Goal: Task Accomplishment & Management: Use online tool/utility

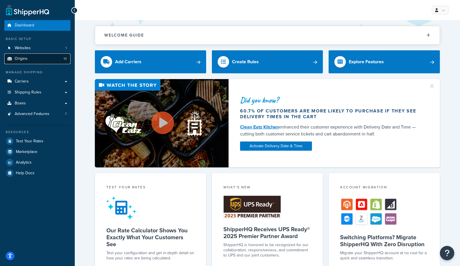
click at [26, 58] on span "Origins" at bounding box center [21, 58] width 13 height 5
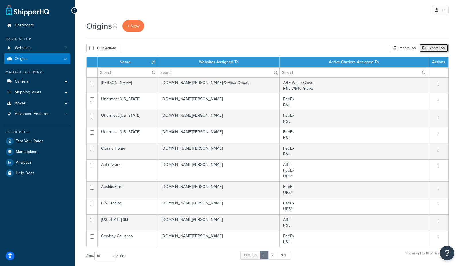
click at [439, 47] on link "Export CSV" at bounding box center [433, 48] width 29 height 9
click at [135, 28] on span "+ New" at bounding box center [133, 26] width 13 height 7
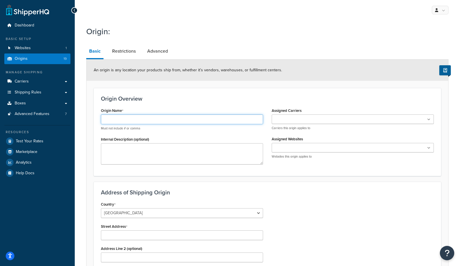
click at [117, 120] on input "Origin Name" at bounding box center [182, 119] width 162 height 10
type input "Petoskey"
drag, startPoint x: 143, startPoint y: 119, endPoint x: 11, endPoint y: 115, distance: 132.1
click at [11, 115] on div "Dashboard Basic Setup Websites 1 Origins 19 Manage Shipping Carriers Carriers A…" at bounding box center [230, 225] width 460 height 450
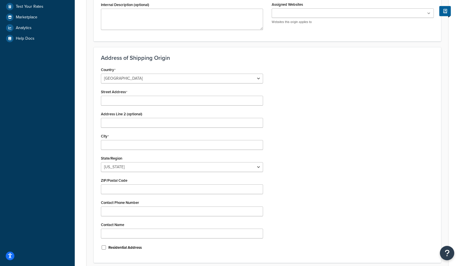
scroll to position [135, 0]
click at [121, 99] on input "Street Address" at bounding box center [182, 100] width 162 height 10
paste input "101 Lewis Street"
type input "101 Lewis Street"
click at [115, 121] on input "Address Line 2 (optional)" at bounding box center [182, 122] width 162 height 10
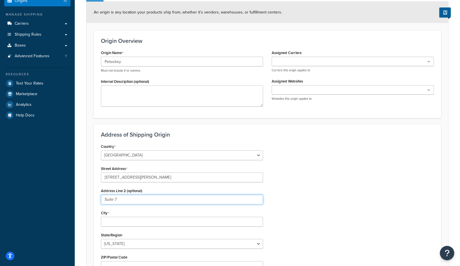
scroll to position [57, 0]
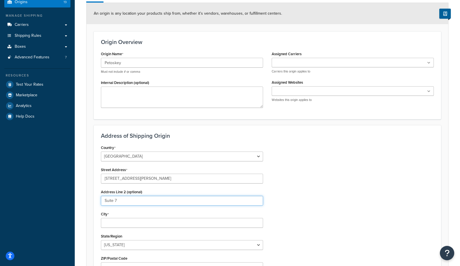
type input "Suite 7"
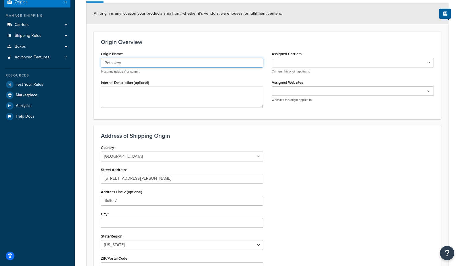
click at [125, 60] on input "Petoskey" at bounding box center [182, 63] width 162 height 10
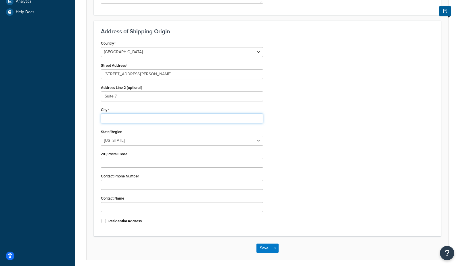
scroll to position [160, 0]
click at [105, 119] on input "City" at bounding box center [182, 119] width 162 height 10
paste input "Petoskey"
type input "Petoskey"
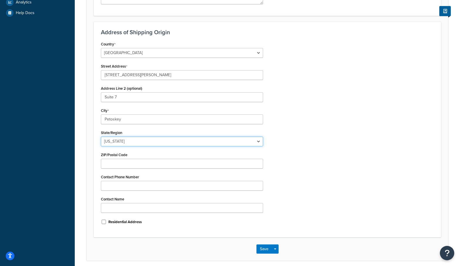
click at [105, 140] on select "Alabama Alaska American Samoa Arizona Arkansas Armed Forces Americas Armed Forc…" at bounding box center [182, 142] width 162 height 10
select select "22"
click at [101, 137] on select "Alabama Alaska American Samoa Arizona Arkansas Armed Forces Americas Armed Forc…" at bounding box center [182, 142] width 162 height 10
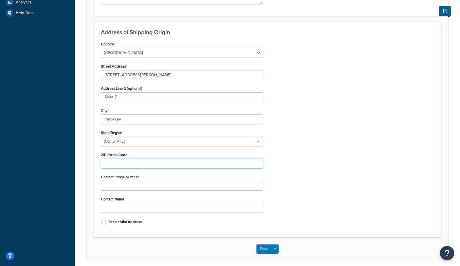
click at [122, 164] on input "ZIP/Postal Code" at bounding box center [182, 164] width 162 height 10
paste input "49770"
type input "49770"
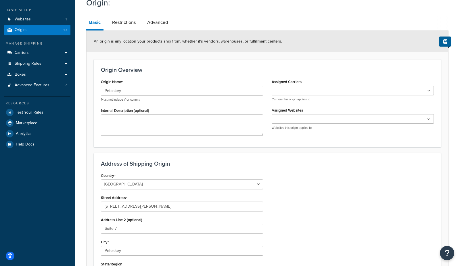
scroll to position [25, 0]
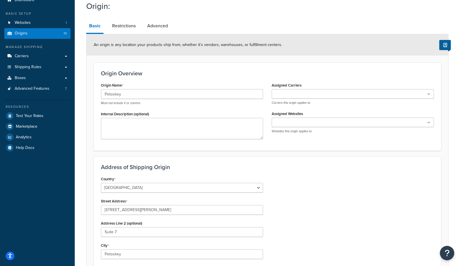
click at [295, 121] on input "Assigned Websites" at bounding box center [299, 123] width 51 height 6
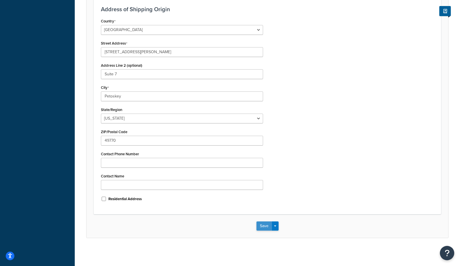
click at [263, 226] on button "Save" at bounding box center [265, 225] width 16 height 9
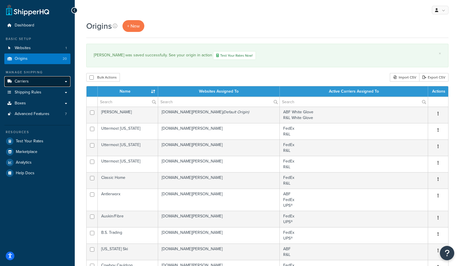
click at [26, 82] on span "Carriers" at bounding box center [22, 81] width 14 height 5
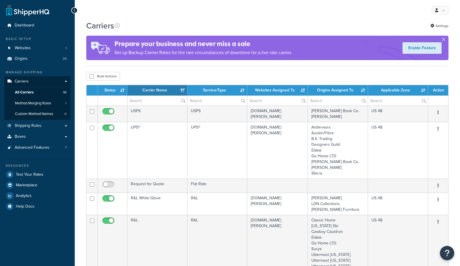
select select "15"
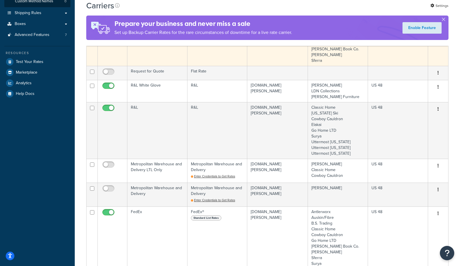
scroll to position [121, 0]
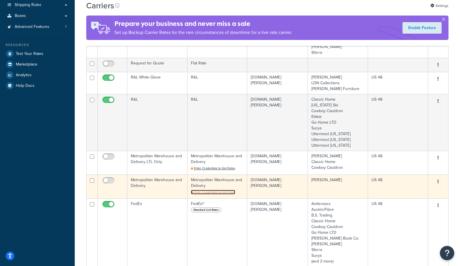
click at [214, 191] on span "Enter Credentials to Get Rates" at bounding box center [214, 192] width 41 height 5
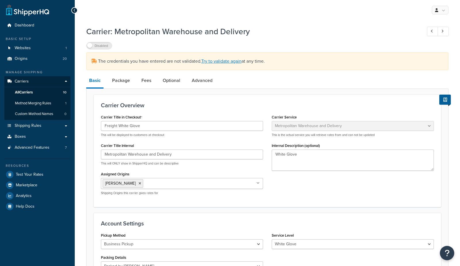
select select "metropolitanFreight"
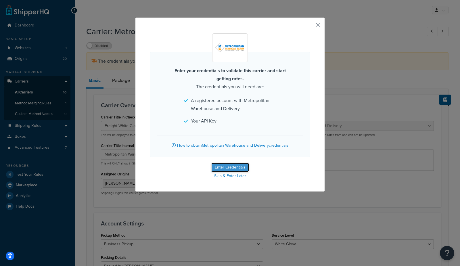
click at [215, 166] on button "Enter Credentials" at bounding box center [230, 167] width 38 height 9
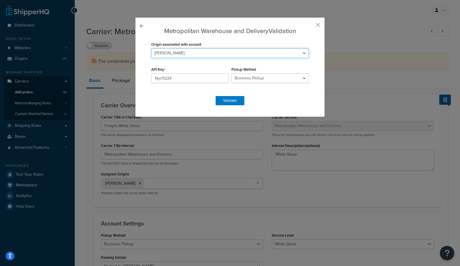
click at [166, 52] on select "Antlerworx Auskin/Fibre B.S. Trading Bernhardt Classic Home Colorado Ski Cowboy…" at bounding box center [230, 53] width 158 height 10
select select "170606"
click at [151, 48] on select "Antlerworx Auskin/Fibre B.S. Trading Bernhardt Classic Home Colorado Ski Cowboy…" at bounding box center [230, 53] width 158 height 10
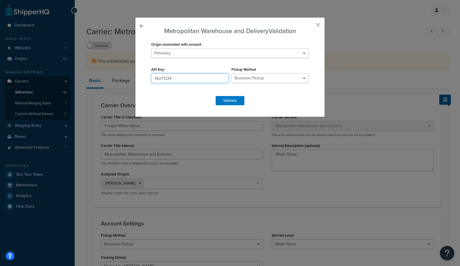
drag, startPoint x: 186, startPoint y: 77, endPoint x: 117, endPoint y: 80, distance: 69.4
click at [117, 80] on div "Metropolitan Warehouse and Delivery Validation Origin associated with account A…" at bounding box center [230, 133] width 460 height 266
paste input "d77bde15-8013-461f-b9ff-d3ff21f77ac9"
type input "d77bde15-8013-461f-b9ff-d3ff21f77ac9"
click at [227, 102] on button "Validate" at bounding box center [230, 100] width 29 height 9
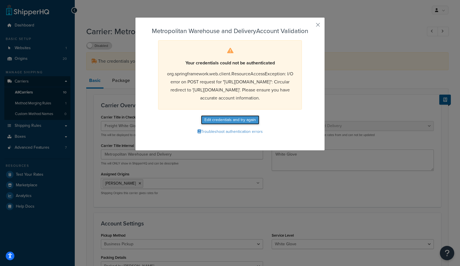
click at [226, 125] on button "Edit credentials and try again" at bounding box center [230, 119] width 58 height 9
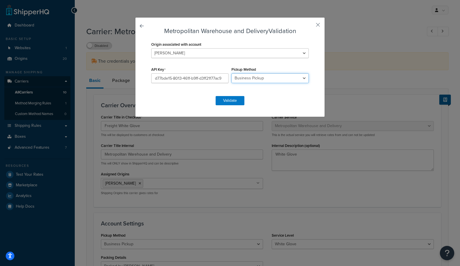
click at [263, 80] on select "Business Pickup Vendor Pickup Residential Pickup Drop-off at Metro Origin Termi…" at bounding box center [270, 78] width 77 height 10
select select "vp"
click at [232, 73] on select "Business Pickup Vendor Pickup Residential Pickup Drop-off at Metro Origin Termi…" at bounding box center [270, 78] width 77 height 10
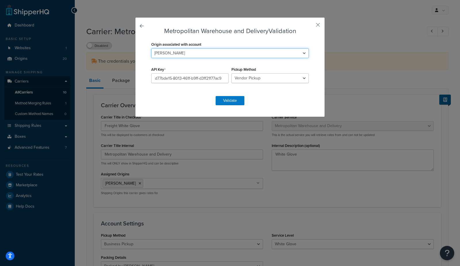
click at [224, 49] on select "Antlerworx Auskin/Fibre B.S. Trading Bernhardt Classic Home Colorado Ski Cowboy…" at bounding box center [230, 53] width 158 height 10
select select "170606"
click at [151, 48] on select "Antlerworx Auskin/Fibre B.S. Trading Bernhardt Classic Home Colorado Ski Cowboy…" at bounding box center [230, 53] width 158 height 10
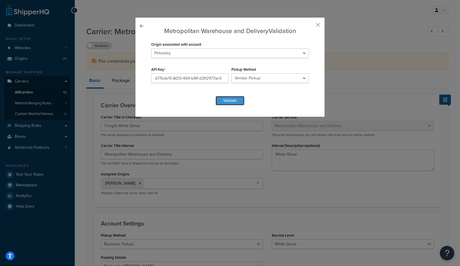
click at [233, 100] on button "Validate" at bounding box center [230, 100] width 29 height 9
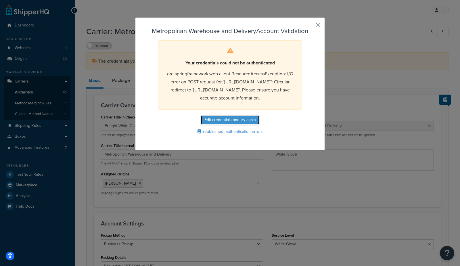
click at [247, 125] on button "Edit credentials and try again" at bounding box center [230, 119] width 58 height 9
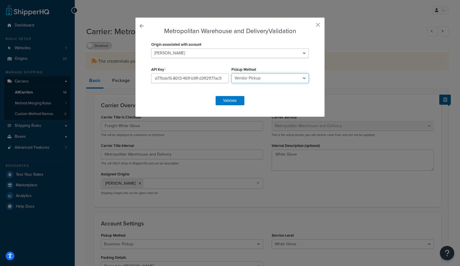
click at [266, 79] on select "Business Pickup Vendor Pickup Residential Pickup Drop-off at Metro Origin Termi…" at bounding box center [270, 78] width 77 height 10
select select "rp"
click at [232, 73] on select "Business Pickup Vendor Pickup Residential Pickup Drop-off at Metro Origin Termi…" at bounding box center [270, 78] width 77 height 10
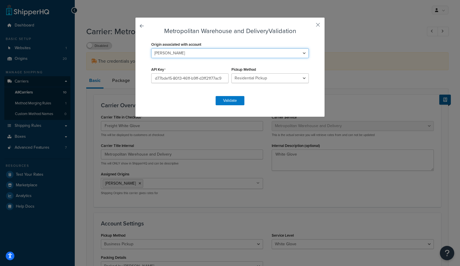
click at [251, 54] on select "Antlerworx Auskin/Fibre B.S. Trading Bernhardt Classic Home Colorado Ski Cowboy…" at bounding box center [230, 53] width 158 height 10
select select "170606"
click at [151, 48] on select "Antlerworx Auskin/Fibre B.S. Trading Bernhardt Classic Home Colorado Ski Cowboy…" at bounding box center [230, 53] width 158 height 10
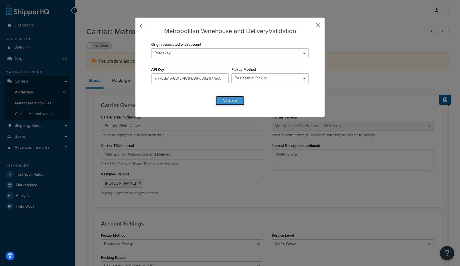
click at [222, 97] on button "Validate" at bounding box center [230, 100] width 29 height 9
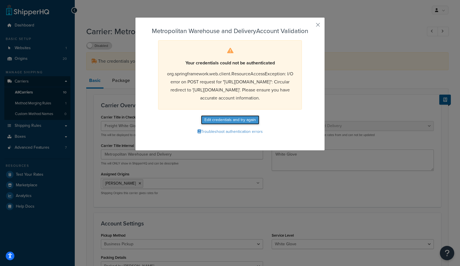
click at [227, 125] on button "Edit credentials and try again" at bounding box center [230, 119] width 58 height 9
select select "rp"
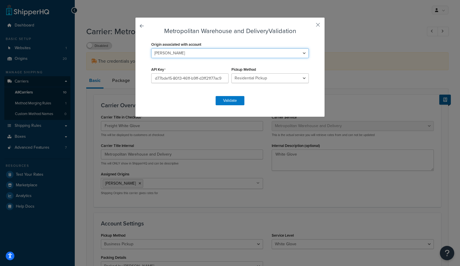
click at [192, 51] on select "Antlerworx Auskin/Fibre B.S. Trading Bernhardt Classic Home Colorado Ski Cowboy…" at bounding box center [230, 53] width 158 height 10
select select "170606"
click at [151, 48] on select "Antlerworx Auskin/Fibre B.S. Trading Bernhardt Classic Home Colorado Ski Cowboy…" at bounding box center [230, 53] width 158 height 10
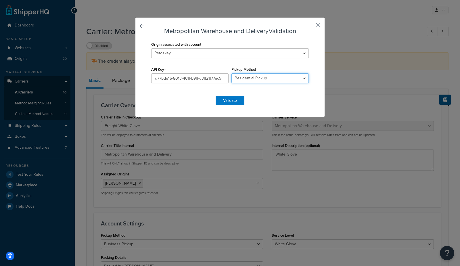
click at [259, 79] on select "Business Pickup Vendor Pickup Residential Pickup Drop-off at Metro Origin Termi…" at bounding box center [270, 78] width 77 height 10
select select "do"
click at [232, 73] on select "Business Pickup Vendor Pickup Residential Pickup Drop-off at Metro Origin Termi…" at bounding box center [270, 78] width 77 height 10
click at [236, 101] on button "Validate" at bounding box center [230, 100] width 29 height 9
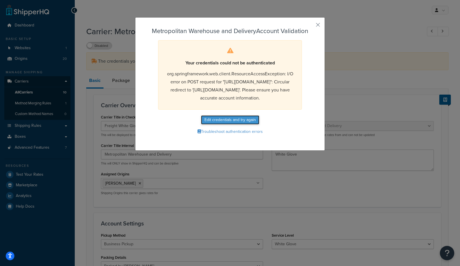
click at [243, 125] on button "Edit credentials and try again" at bounding box center [230, 119] width 58 height 9
select select "do"
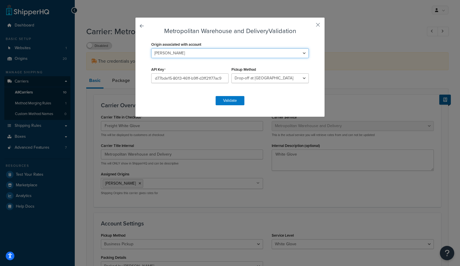
click at [183, 54] on select "Antlerworx Auskin/Fibre B.S. Trading Bernhardt Classic Home Colorado Ski Cowboy…" at bounding box center [230, 53] width 158 height 10
select select "170606"
click at [151, 48] on select "Antlerworx Auskin/Fibre B.S. Trading Bernhardt Classic Home Colorado Ski Cowboy…" at bounding box center [230, 53] width 158 height 10
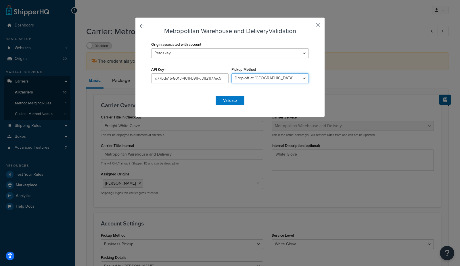
click at [265, 77] on select "Business Pickup Vendor Pickup Residential Pickup Drop-off at Metro Origin Termi…" at bounding box center [270, 78] width 77 height 10
select select "dd"
click at [232, 73] on select "Business Pickup Vendor Pickup Residential Pickup Drop-off at Metro Origin Termi…" at bounding box center [270, 78] width 77 height 10
click at [240, 102] on button "Validate" at bounding box center [230, 100] width 29 height 9
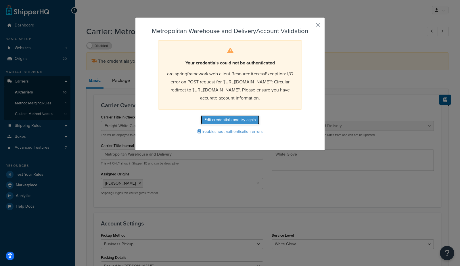
click at [242, 125] on button "Edit credentials and try again" at bounding box center [230, 119] width 58 height 9
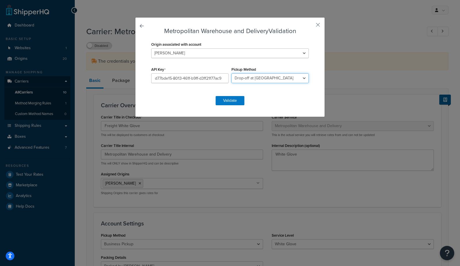
click at [257, 80] on select "Business Pickup Vendor Pickup Residential Pickup Drop-off at Metro Origin Termi…" at bounding box center [270, 78] width 77 height 10
select select "mw"
click at [232, 73] on select "Business Pickup Vendor Pickup Residential Pickup Drop-off at Metro Origin Termi…" at bounding box center [270, 78] width 77 height 10
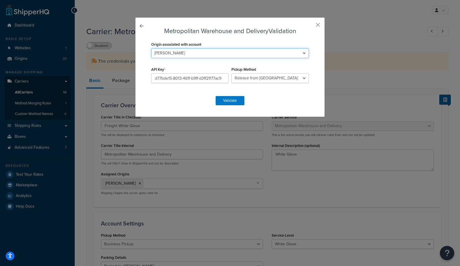
click at [199, 53] on select "Antlerworx Auskin/Fibre B.S. Trading Bernhardt Classic Home Colorado Ski Cowboy…" at bounding box center [230, 53] width 158 height 10
select select "170606"
click at [151, 48] on select "Antlerworx Auskin/Fibre B.S. Trading Bernhardt Classic Home Colorado Ski Cowboy…" at bounding box center [230, 53] width 158 height 10
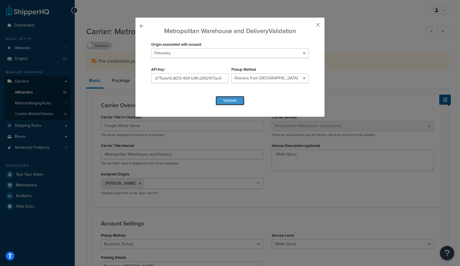
click at [223, 100] on button "Validate" at bounding box center [230, 100] width 29 height 9
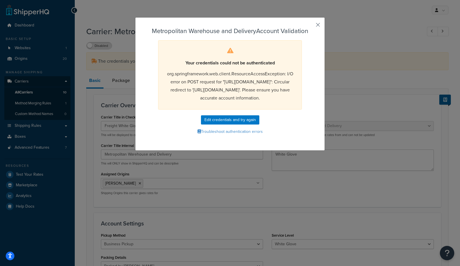
click at [310, 26] on button "button" at bounding box center [309, 26] width 1 height 1
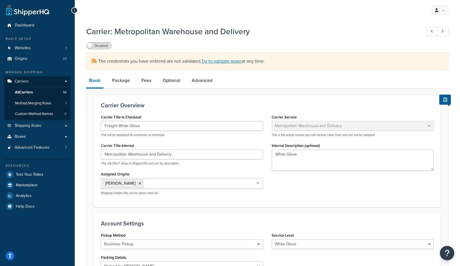
click at [319, 24] on div "Carrier: Metropolitan Warehouse and Delivery Disabled" at bounding box center [267, 36] width 362 height 26
select select "metropolitanFreight"
select select "mw"
click at [167, 183] on icon at bounding box center [168, 183] width 3 height 3
click at [231, 42] on div "Disabled" at bounding box center [267, 45] width 362 height 8
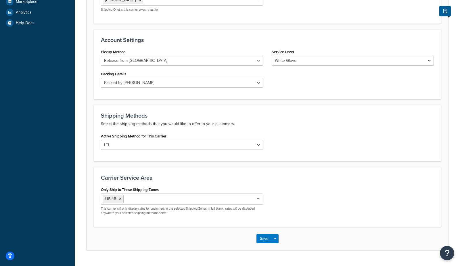
scroll to position [195, 0]
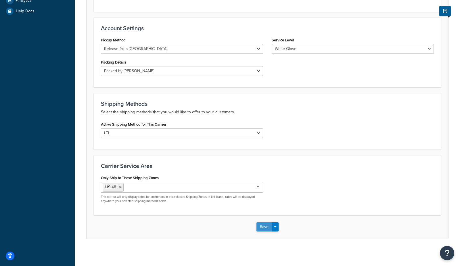
click at [259, 226] on button "Save" at bounding box center [265, 226] width 16 height 9
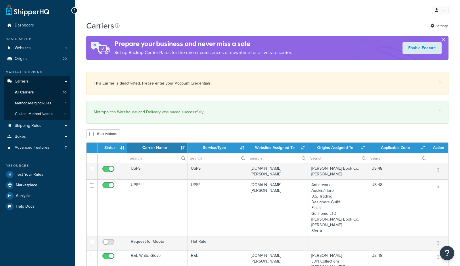
select select "15"
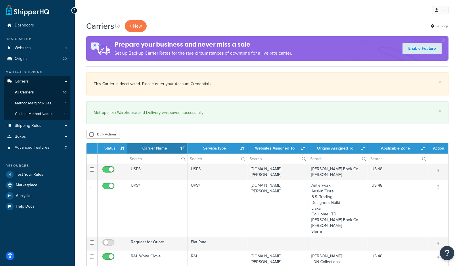
click at [249, 20] on div "My Profile Billing Global Settings Contact Us Logout" at bounding box center [267, 10] width 385 height 20
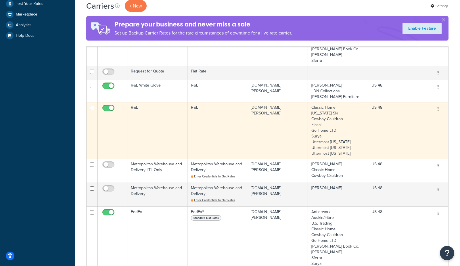
scroll to position [178, 0]
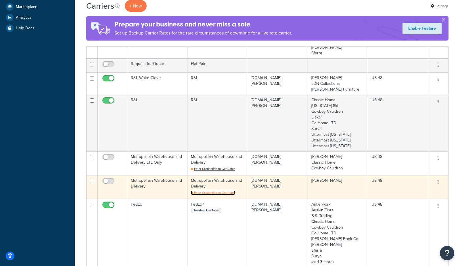
click at [209, 190] on span "Enter Credentials to Get Rates" at bounding box center [214, 192] width 41 height 5
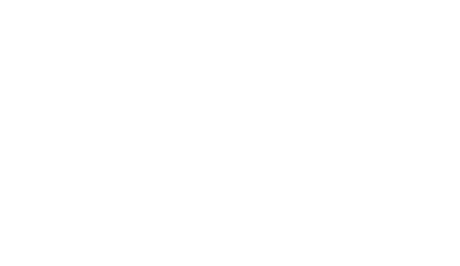
select select "metropolitanFreight"
select select "mw"
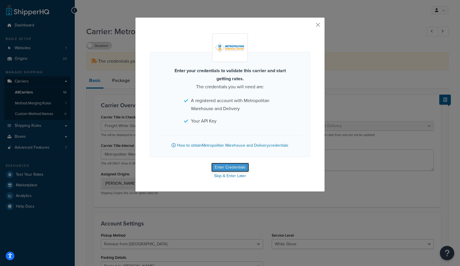
click at [227, 167] on button "Enter Credentials" at bounding box center [230, 167] width 38 height 9
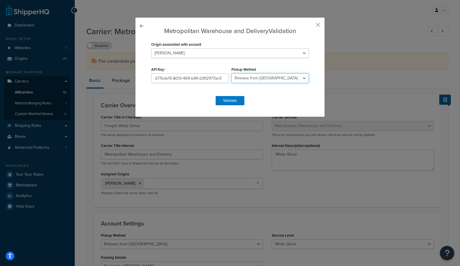
click at [258, 82] on select "Business Pickup Vendor Pickup Residential Pickup Drop-off at Metro Origin Termi…" at bounding box center [270, 78] width 77 height 10
select select "bp"
click at [232, 73] on select "Business Pickup Vendor Pickup Residential Pickup Drop-off at Metro Origin Termi…" at bounding box center [270, 78] width 77 height 10
click at [223, 103] on button "Validate" at bounding box center [230, 100] width 29 height 9
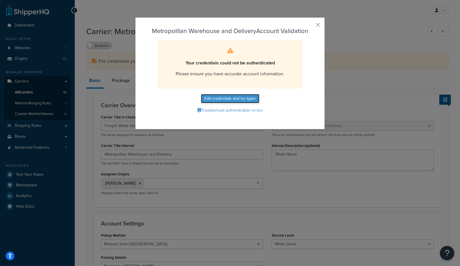
drag, startPoint x: 226, startPoint y: 91, endPoint x: 246, endPoint y: 102, distance: 23.0
click at [246, 102] on button "Edit credentials and try again" at bounding box center [230, 98] width 58 height 9
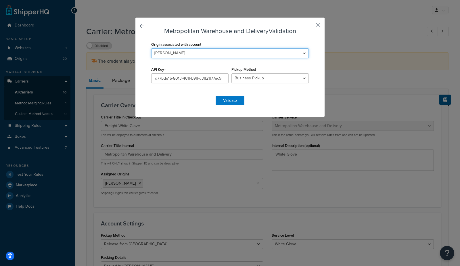
click at [178, 56] on select "Antlerworx Auskin/Fibre B.S. Trading Bernhardt Classic Home Colorado Ski Cowboy…" at bounding box center [230, 53] width 158 height 10
select select "170606"
click at [151, 48] on select "Antlerworx Auskin/Fibre B.S. Trading Bernhardt Classic Home Colorado Ski Cowboy…" at bounding box center [230, 53] width 158 height 10
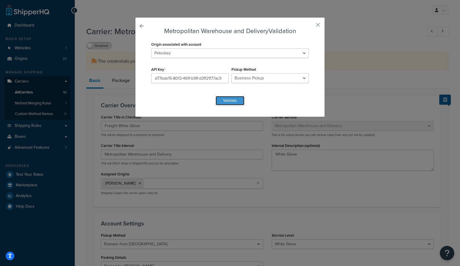
click at [227, 101] on button "Validate" at bounding box center [230, 100] width 29 height 9
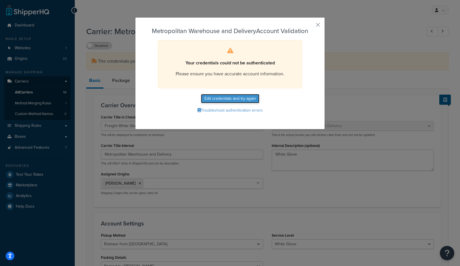
click at [226, 100] on button "Edit credentials and try again" at bounding box center [230, 98] width 58 height 9
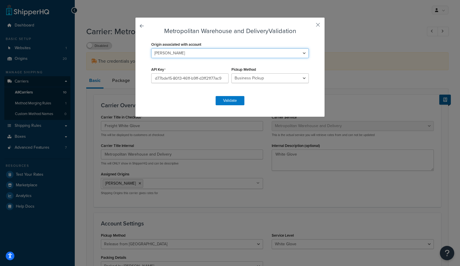
click at [219, 54] on select "Antlerworx Auskin/Fibre B.S. Trading Bernhardt Classic Home Colorado Ski Cowboy…" at bounding box center [230, 53] width 158 height 10
select select "170606"
click at [151, 48] on select "Antlerworx Auskin/Fibre B.S. Trading Bernhardt Classic Home Colorado Ski Cowboy…" at bounding box center [230, 53] width 158 height 10
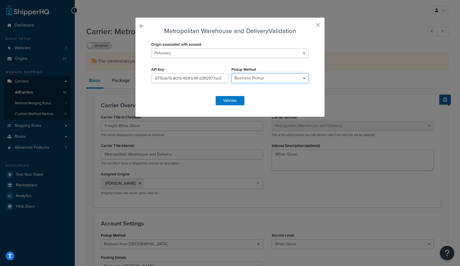
click at [259, 81] on select "Business Pickup Vendor Pickup Residential Pickup Drop-off at Metro Origin Termi…" at bounding box center [270, 78] width 77 height 10
select select "vp"
click at [232, 73] on select "Business Pickup Vendor Pickup Residential Pickup Drop-off at Metro Origin Termi…" at bounding box center [270, 78] width 77 height 10
click at [234, 100] on button "Validate" at bounding box center [230, 100] width 29 height 9
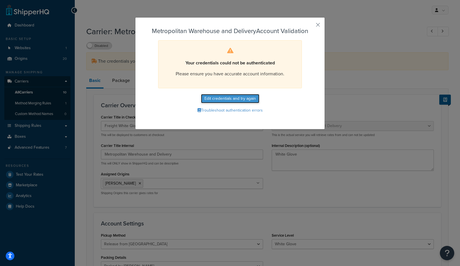
click at [233, 101] on button "Edit credentials and try again" at bounding box center [230, 98] width 58 height 9
select select "vp"
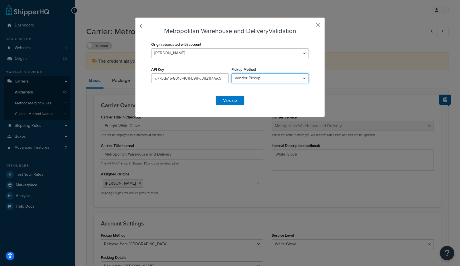
click at [269, 79] on select "Business Pickup Vendor Pickup Residential Pickup Drop-off at Metro Origin Termi…" at bounding box center [270, 78] width 77 height 10
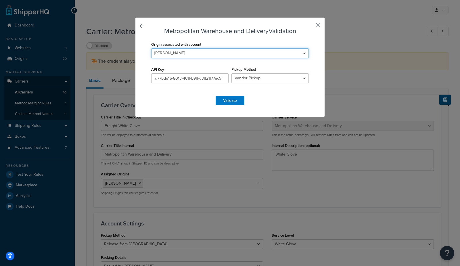
click at [238, 55] on select "Antlerworx Auskin/Fibre B.S. Trading Bernhardt Classic Home Colorado Ski Cowboy…" at bounding box center [230, 53] width 158 height 10
select select "170606"
click at [151, 48] on select "Antlerworx Auskin/Fibre B.S. Trading Bernhardt Classic Home Colorado Ski Cowboy…" at bounding box center [230, 53] width 158 height 10
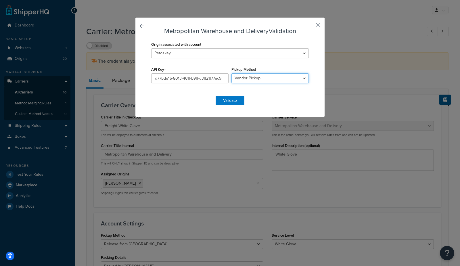
click at [247, 79] on select "Business Pickup Vendor Pickup Residential Pickup Drop-off at Metro Origin Termi…" at bounding box center [270, 78] width 77 height 10
select select "rp"
click at [232, 73] on select "Business Pickup Vendor Pickup Residential Pickup Drop-off at Metro Origin Termi…" at bounding box center [270, 78] width 77 height 10
click at [232, 100] on button "Validate" at bounding box center [230, 100] width 29 height 9
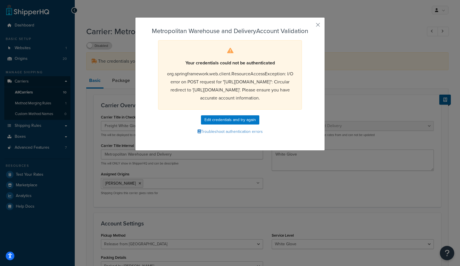
drag, startPoint x: 166, startPoint y: 74, endPoint x: 294, endPoint y: 107, distance: 132.4
click at [294, 107] on div "Your credentials could not be authenticated org.springframework.web.client.Reso…" at bounding box center [230, 74] width 144 height 69
copy span "org.springframework.web.client.ResourceAccessException: I/O error on POST reque…"
click at [316, 24] on div "Metropolitan Warehouse and Delivery Account Validation Your credentials could n…" at bounding box center [230, 83] width 190 height 133
drag, startPoint x: 318, startPoint y: 24, endPoint x: 324, endPoint y: 21, distance: 6.3
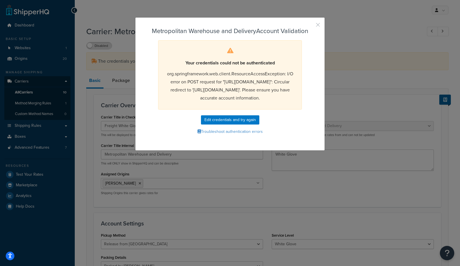
click at [310, 26] on button "button" at bounding box center [309, 26] width 1 height 1
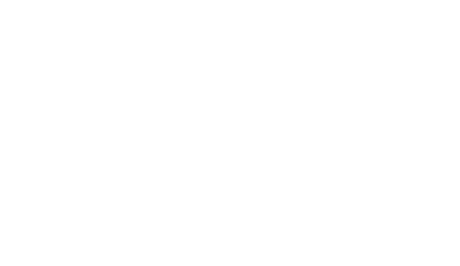
select select "metropolitanFreight"
select select "rp"
